Goal: Information Seeking & Learning: Learn about a topic

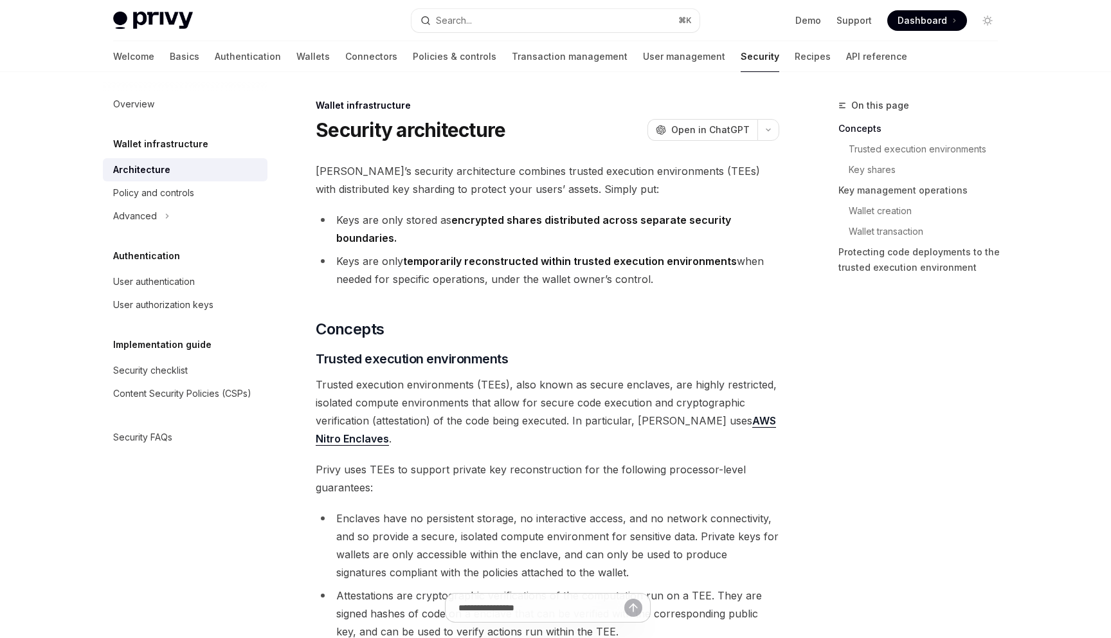
click at [876, 43] on div "Welcome Basics Authentication Wallets Connectors Policies & controls Transactio…" at bounding box center [555, 56] width 947 height 31
